Goal: Information Seeking & Learning: Learn about a topic

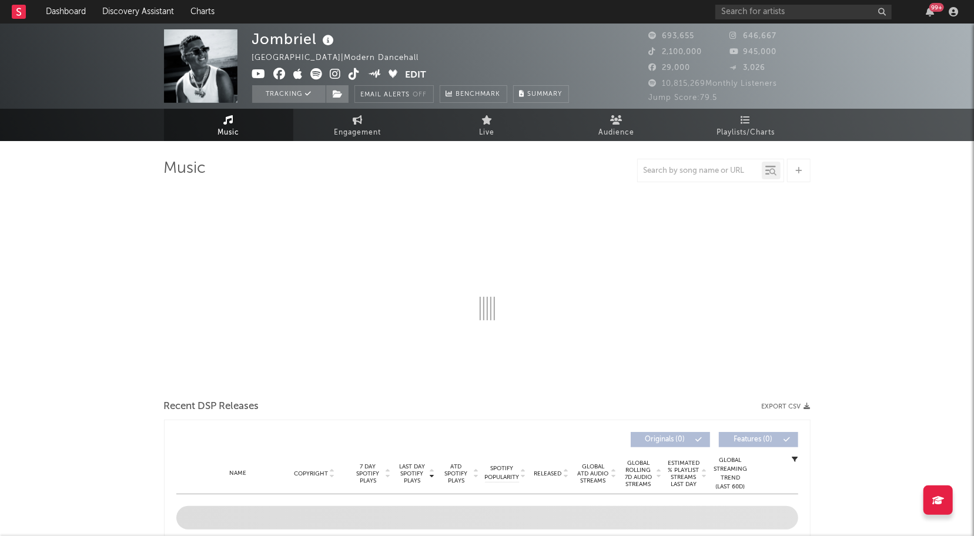
select select "6m"
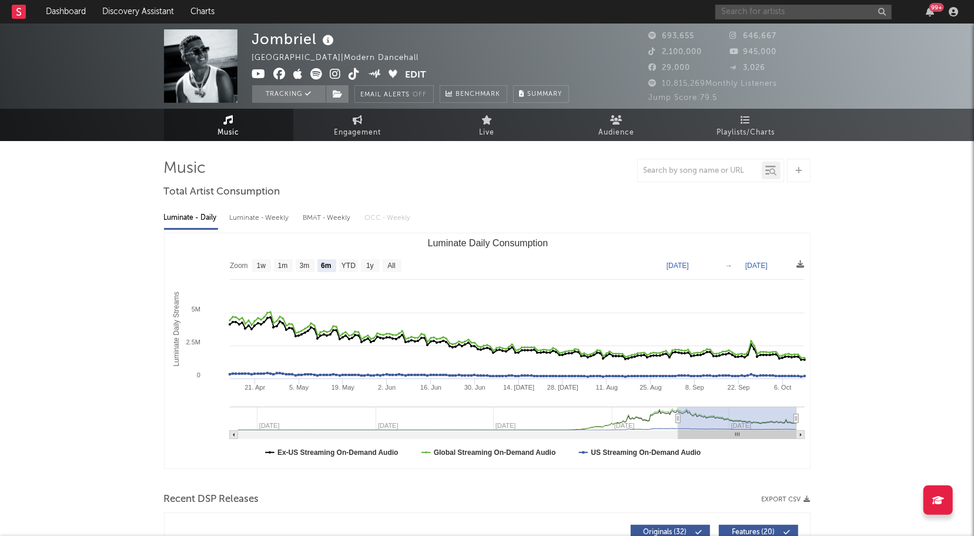
click at [795, 5] on input "text" at bounding box center [803, 12] width 176 height 15
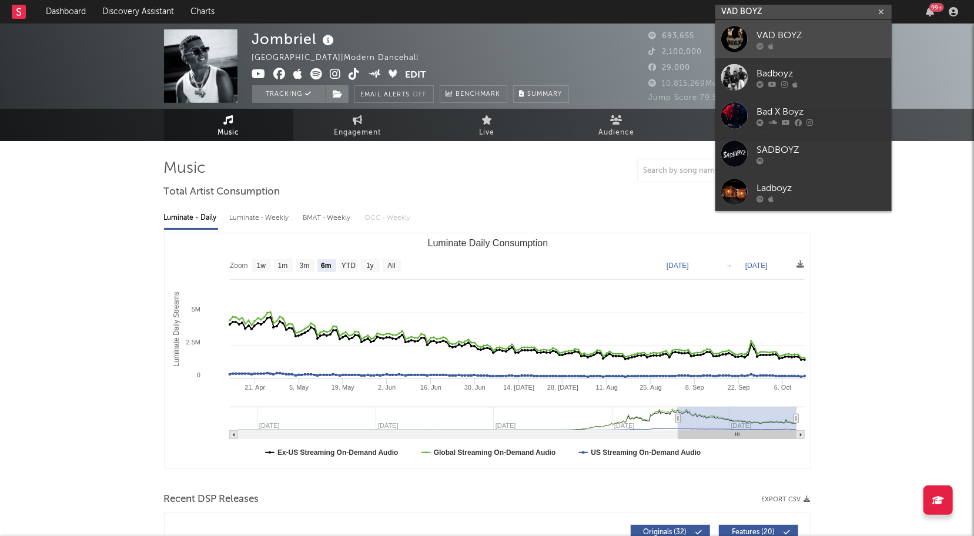
type input "VAD BOYZ"
click at [727, 39] on div at bounding box center [734, 39] width 26 height 26
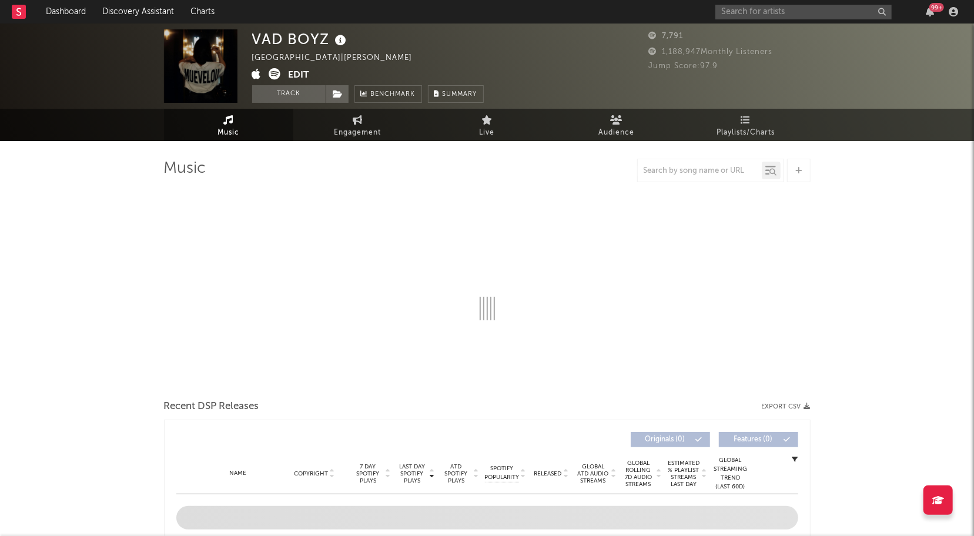
select select "1w"
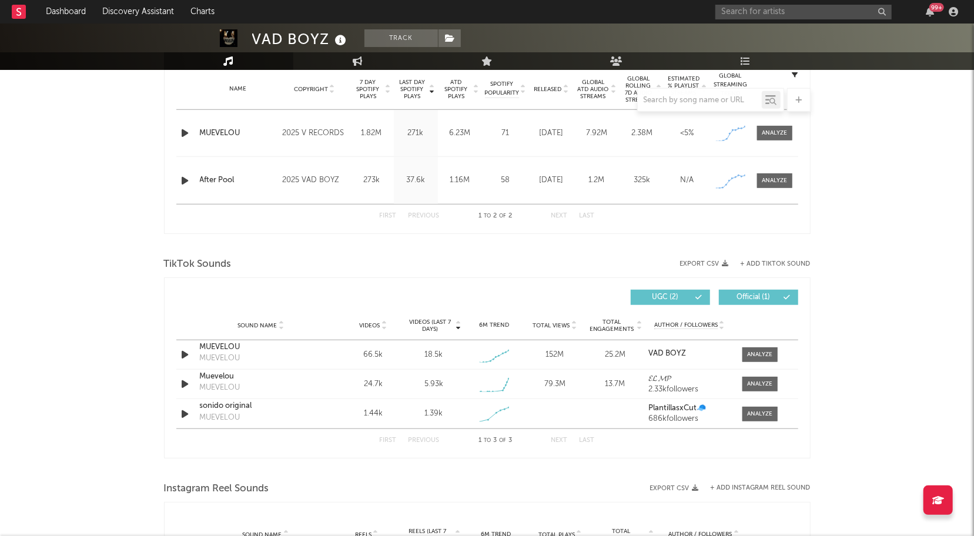
scroll to position [522, 0]
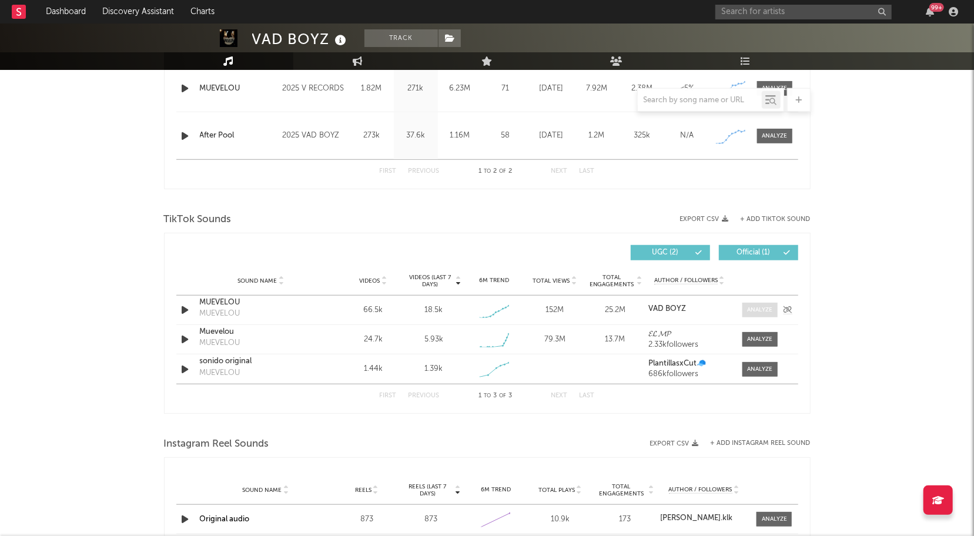
click at [770, 314] on span at bounding box center [759, 310] width 35 height 15
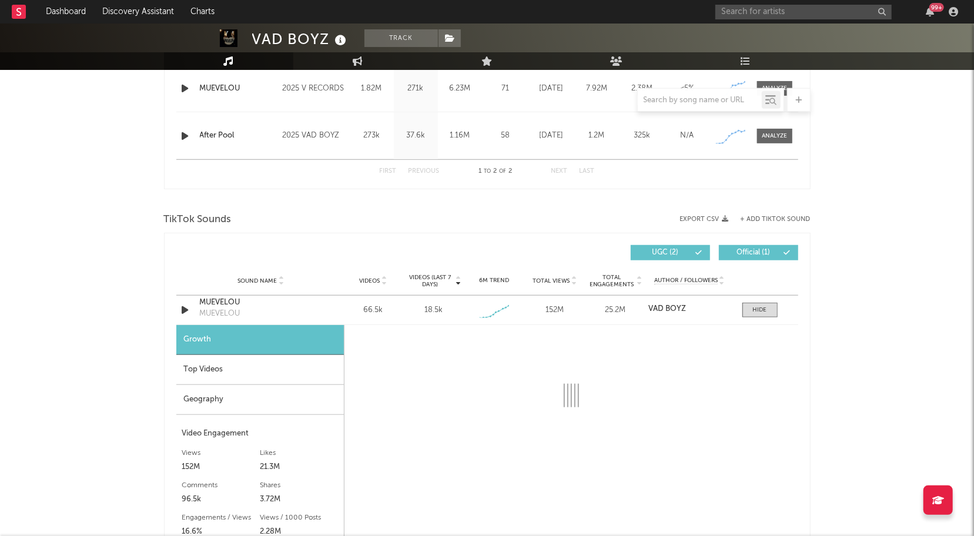
select select "1w"
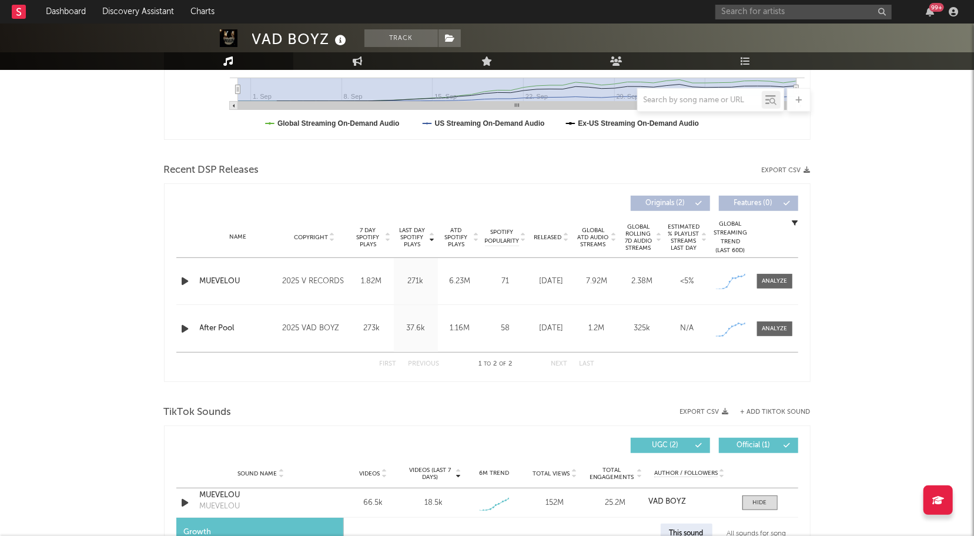
scroll to position [323, 0]
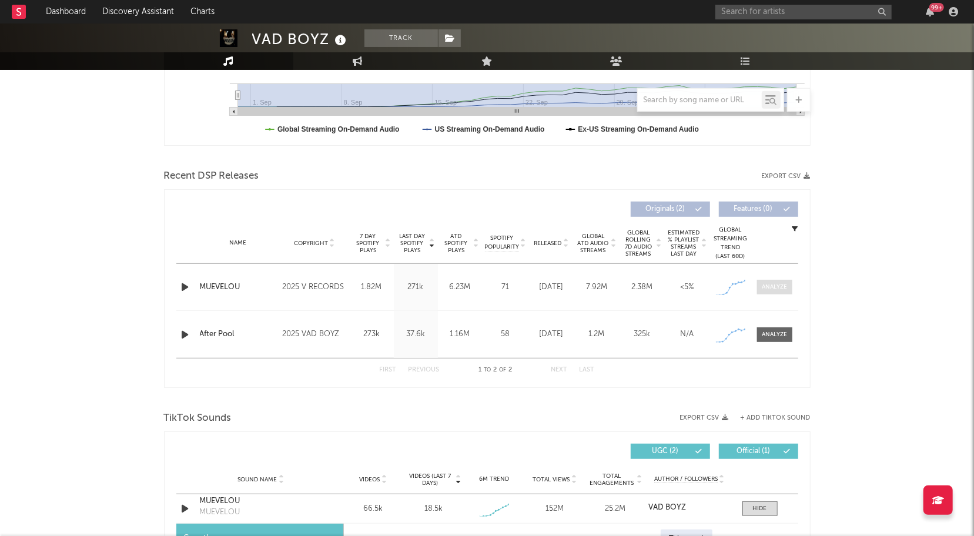
click at [778, 286] on div at bounding box center [774, 287] width 25 height 9
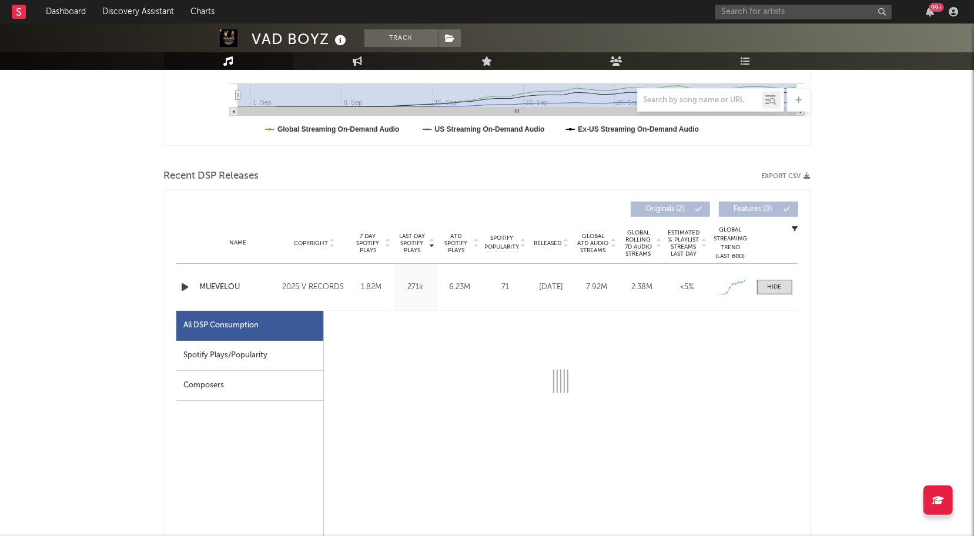
scroll to position [381, 0]
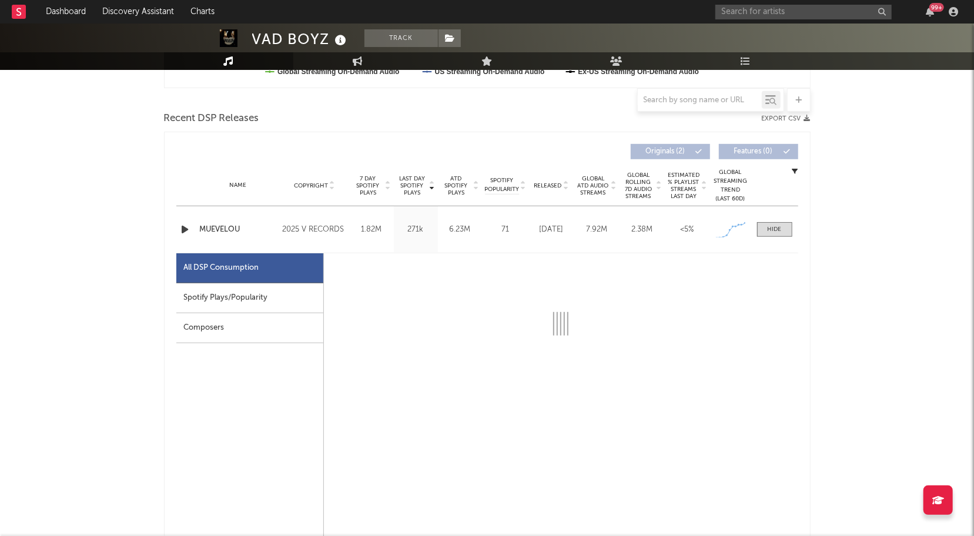
select select "1w"
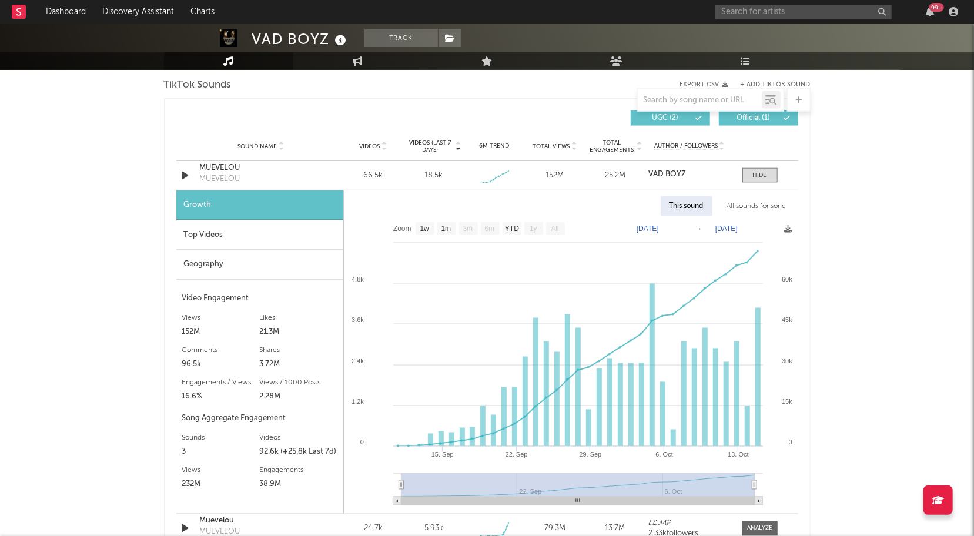
scroll to position [1220, 0]
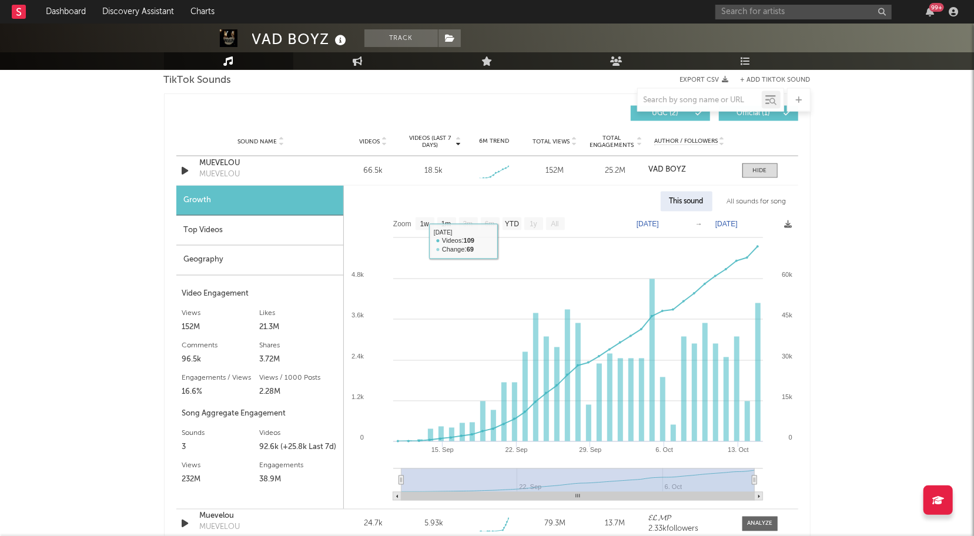
click at [180, 227] on div "Top Videos" at bounding box center [259, 231] width 167 height 30
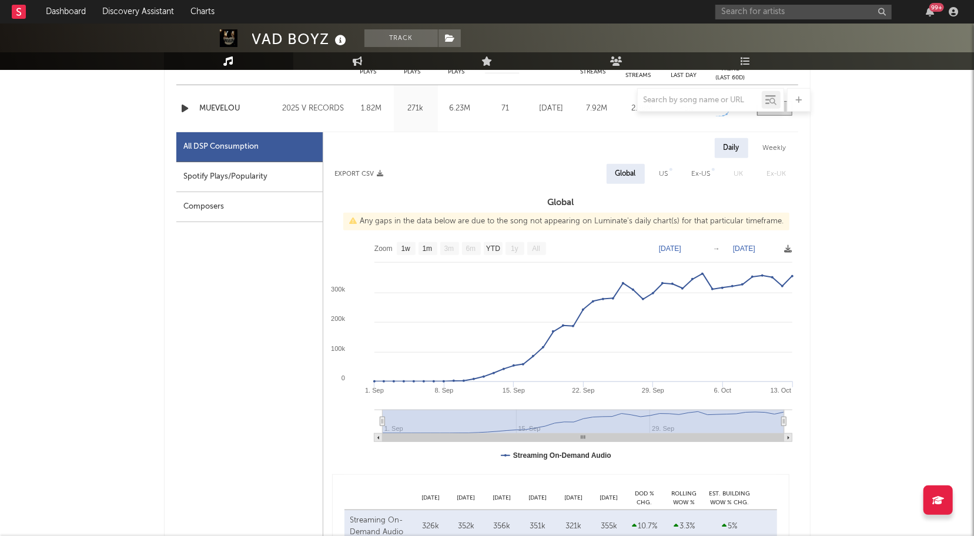
scroll to position [501, 0]
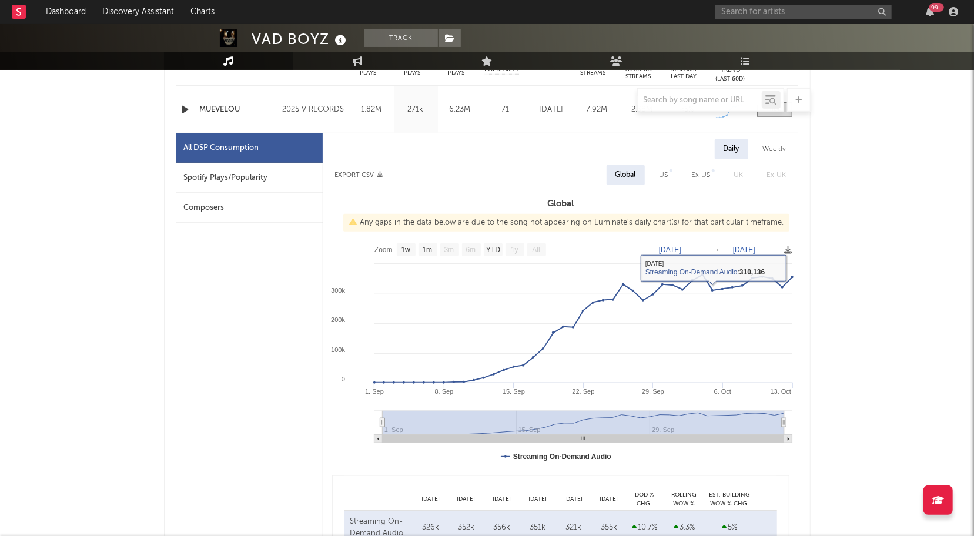
click at [250, 185] on div "Spotify Plays/Popularity" at bounding box center [249, 178] width 146 height 30
select select "1w"
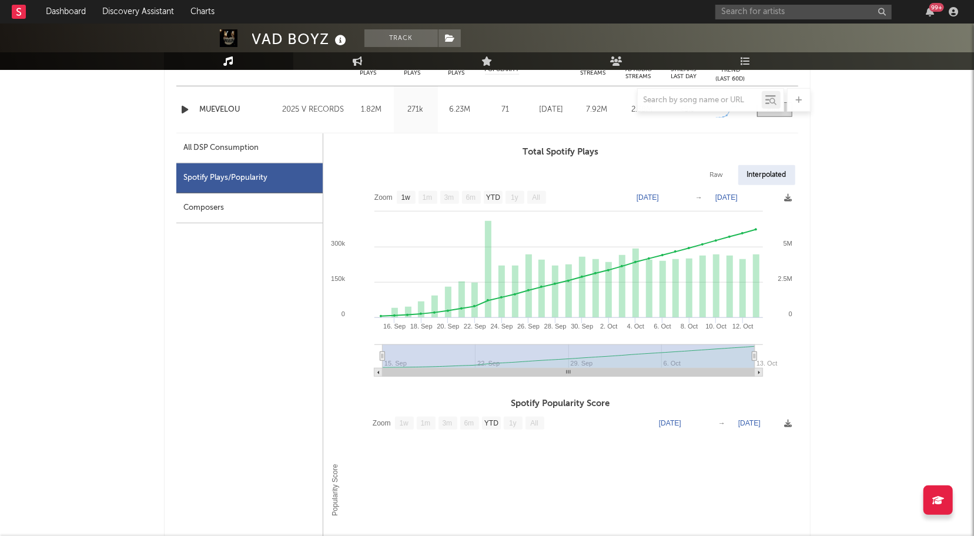
scroll to position [429, 0]
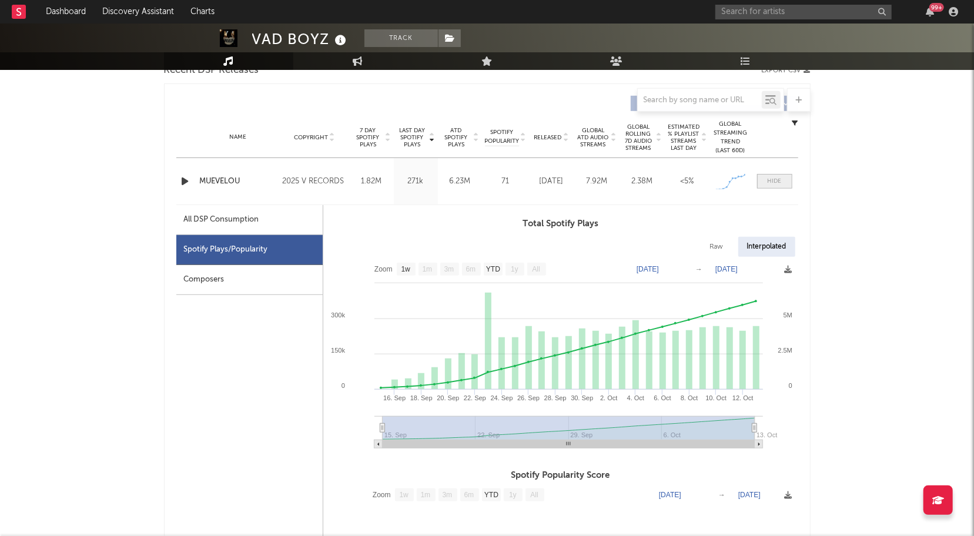
click at [772, 180] on div at bounding box center [774, 181] width 14 height 9
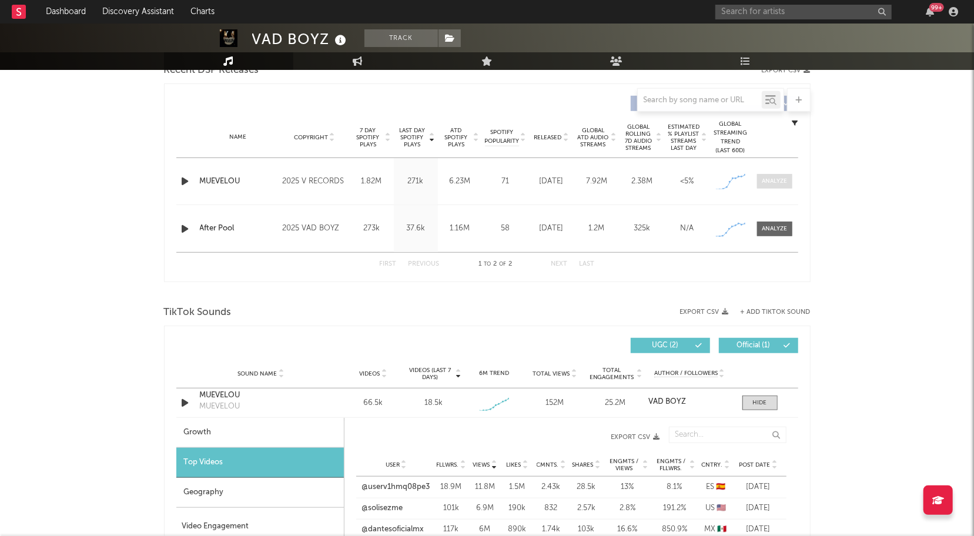
click at [777, 174] on span at bounding box center [774, 181] width 35 height 15
select select "1w"
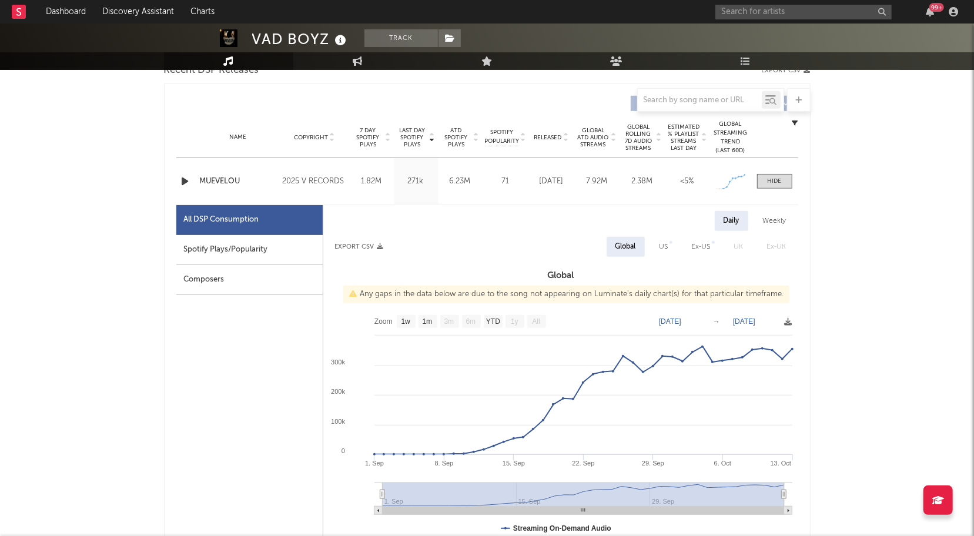
click at [240, 249] on div "Spotify Plays/Popularity" at bounding box center [249, 250] width 146 height 30
select select "1w"
